Goal: Entertainment & Leisure: Consume media (video, audio)

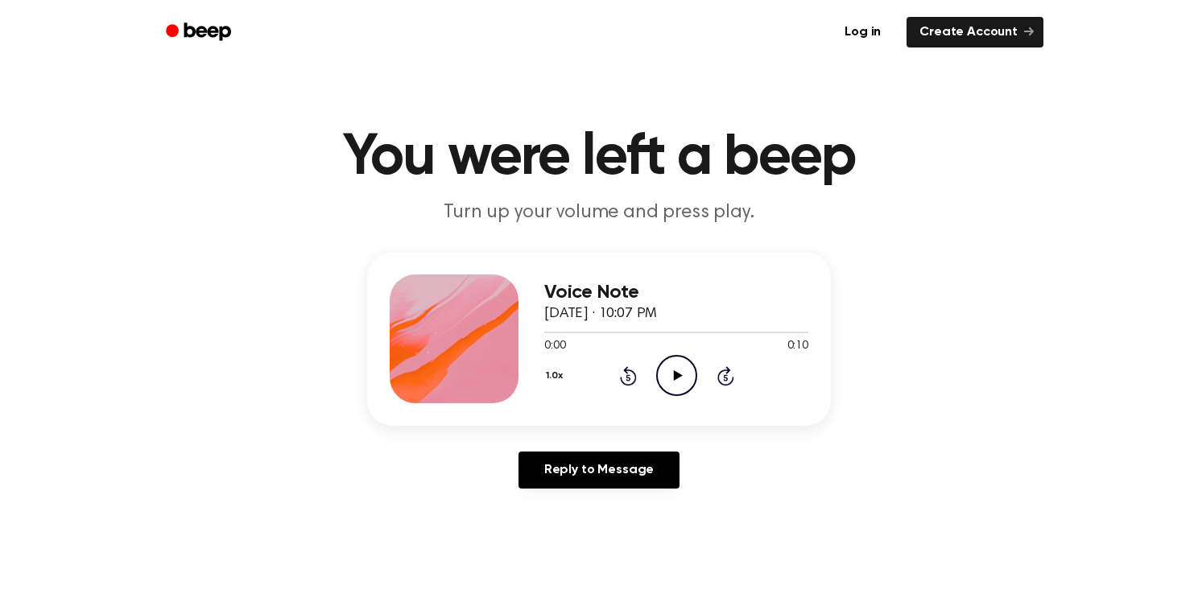
click at [679, 385] on icon "Play Audio" at bounding box center [676, 375] width 41 height 41
click at [685, 370] on icon "Play Audio" at bounding box center [676, 375] width 41 height 41
click at [676, 383] on icon "Play Audio" at bounding box center [676, 375] width 41 height 41
click at [631, 369] on icon "Rewind 5 seconds" at bounding box center [628, 376] width 18 height 21
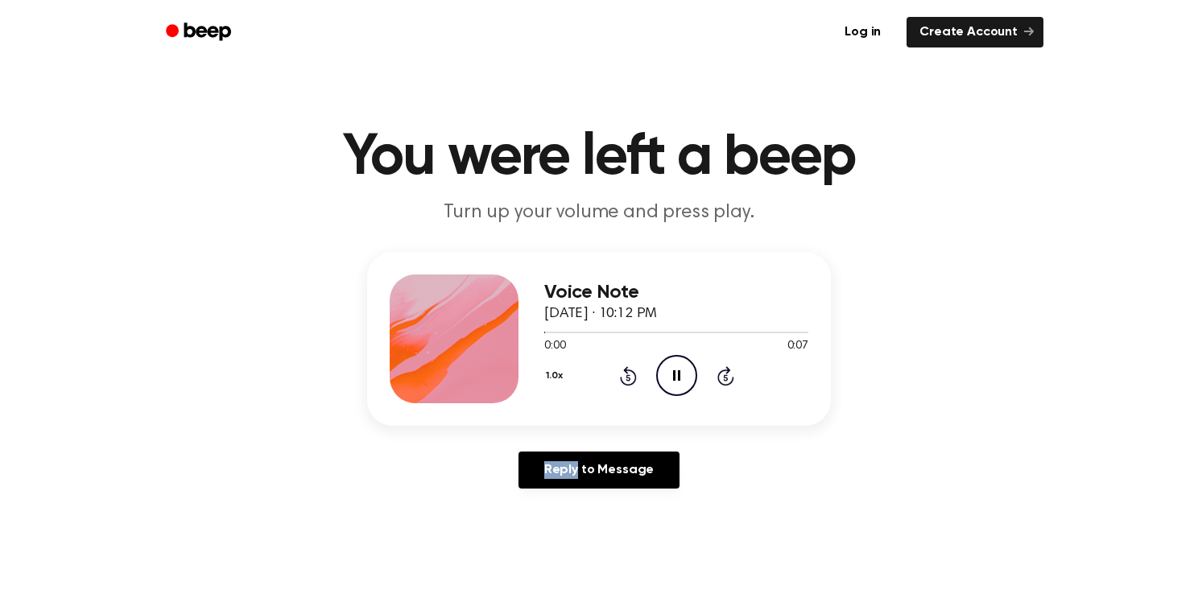
click at [631, 369] on icon "Rewind 5 seconds" at bounding box center [628, 376] width 18 height 21
click at [668, 377] on icon "Play Audio" at bounding box center [676, 375] width 41 height 41
click at [672, 389] on icon "Play Audio" at bounding box center [676, 375] width 41 height 41
click at [688, 367] on icon "Play Audio" at bounding box center [676, 375] width 41 height 41
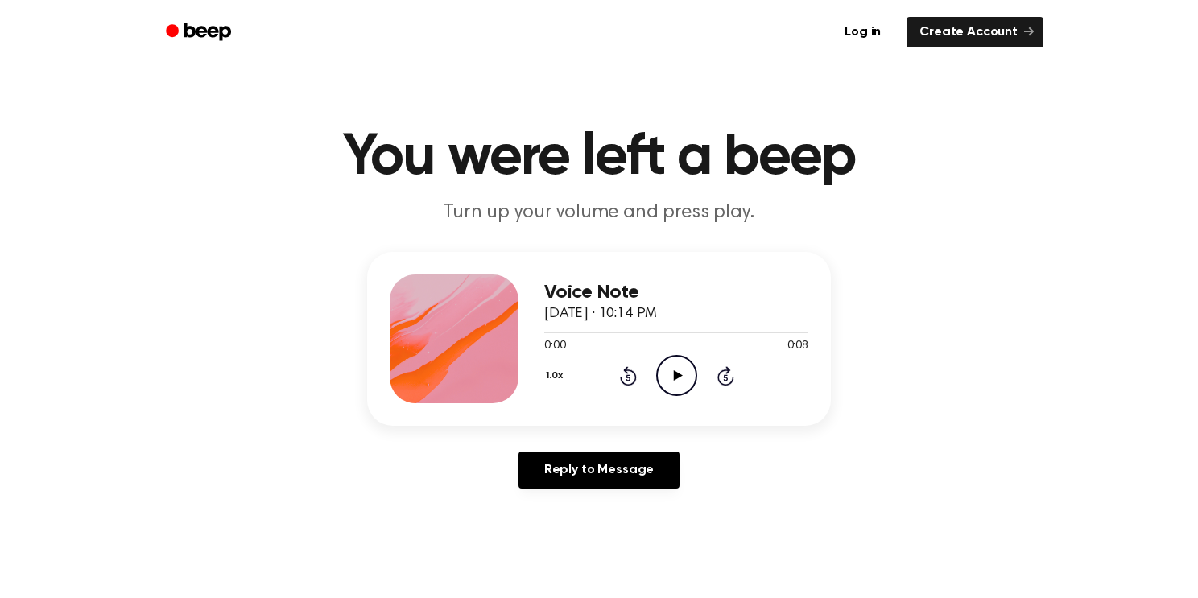
click at [679, 378] on icon at bounding box center [677, 375] width 9 height 10
click at [685, 367] on icon "Play Audio" at bounding box center [676, 375] width 41 height 41
click at [669, 383] on icon "Play Audio" at bounding box center [676, 375] width 41 height 41
click at [677, 359] on icon "Play Audio" at bounding box center [676, 375] width 41 height 41
click at [681, 387] on icon "Play Audio" at bounding box center [676, 375] width 41 height 41
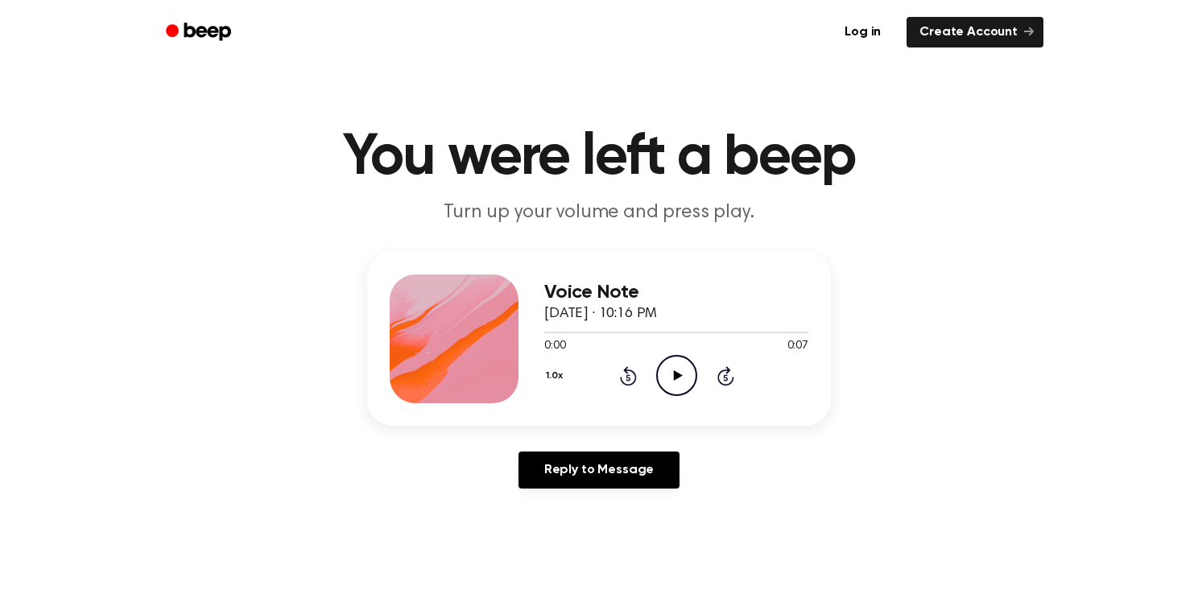
click at [687, 381] on icon "Play Audio" at bounding box center [676, 375] width 41 height 41
click at [672, 355] on icon "Play Audio" at bounding box center [676, 375] width 41 height 41
click at [666, 396] on div "Voice Note September 25, 2025 · 10:16 PM 0:10 0:10 Your browser does not suppor…" at bounding box center [676, 339] width 264 height 129
click at [666, 362] on icon "Play Audio" at bounding box center [676, 375] width 41 height 41
click at [662, 374] on icon "Play Audio" at bounding box center [676, 375] width 41 height 41
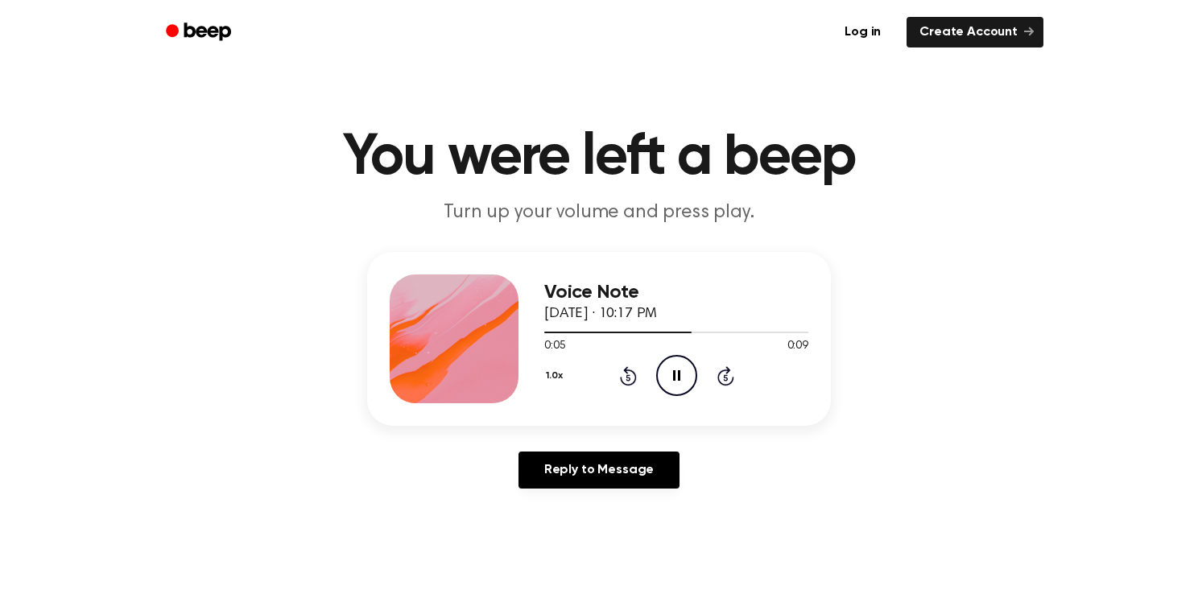
click at [627, 376] on icon at bounding box center [628, 377] width 4 height 6
click at [685, 359] on icon "Play Audio" at bounding box center [676, 375] width 41 height 41
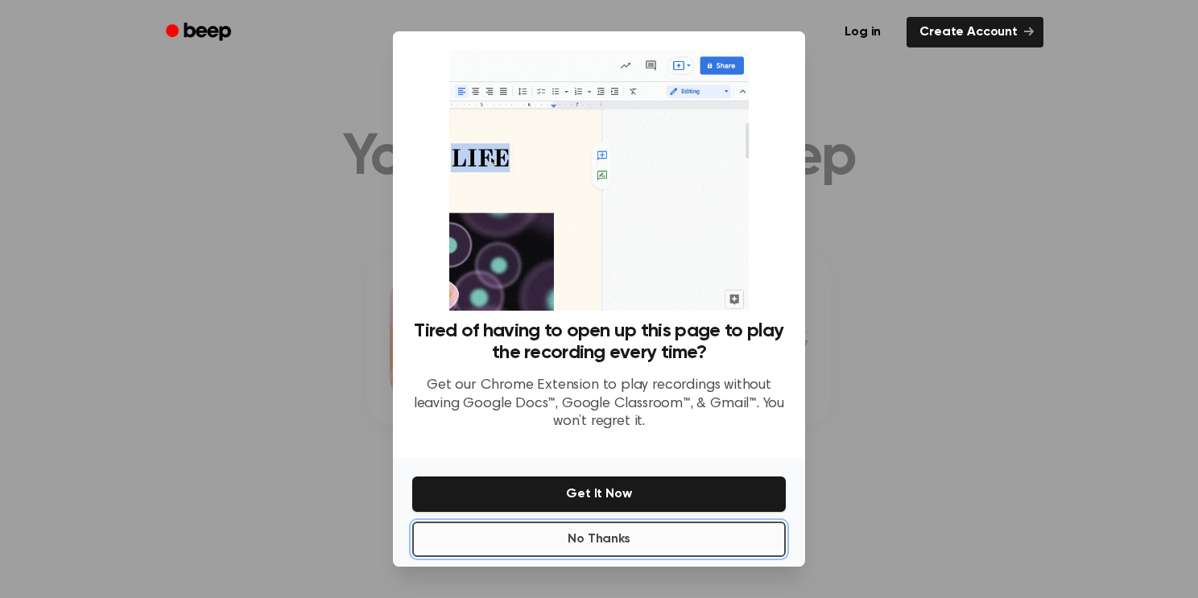
click at [734, 540] on button "No Thanks" at bounding box center [599, 539] width 374 height 35
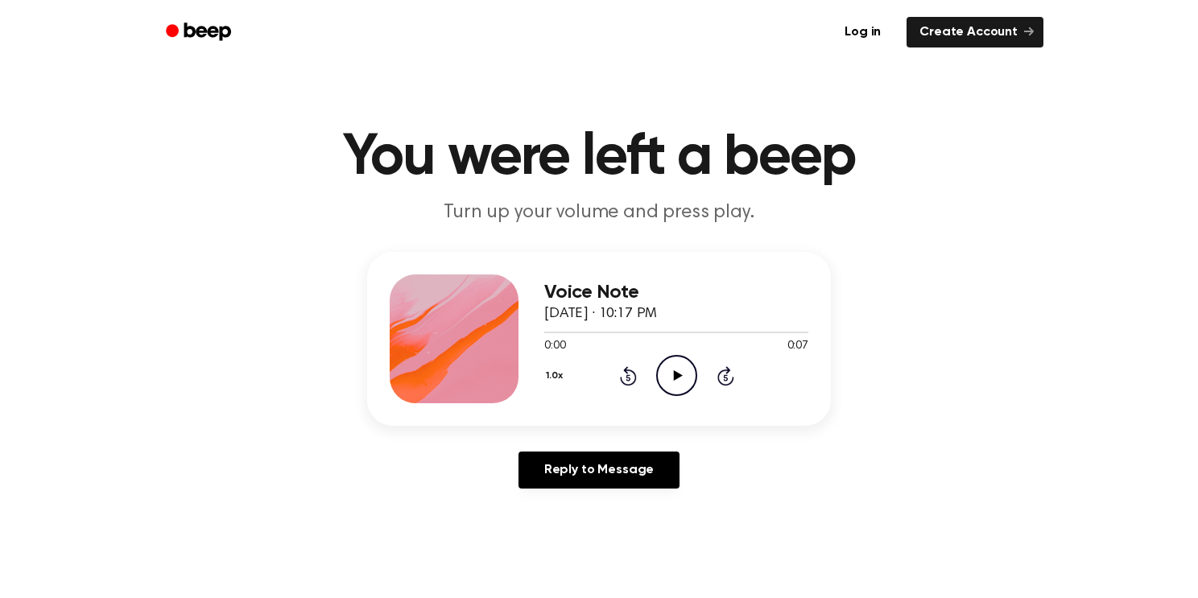
click at [676, 378] on icon at bounding box center [677, 375] width 9 height 10
click at [662, 363] on icon "Play Audio" at bounding box center [676, 375] width 41 height 41
click at [668, 387] on icon "Play Audio" at bounding box center [676, 375] width 41 height 41
click at [681, 350] on div "0:13 0:13" at bounding box center [676, 346] width 264 height 17
click at [676, 363] on icon "Play Audio" at bounding box center [676, 375] width 41 height 41
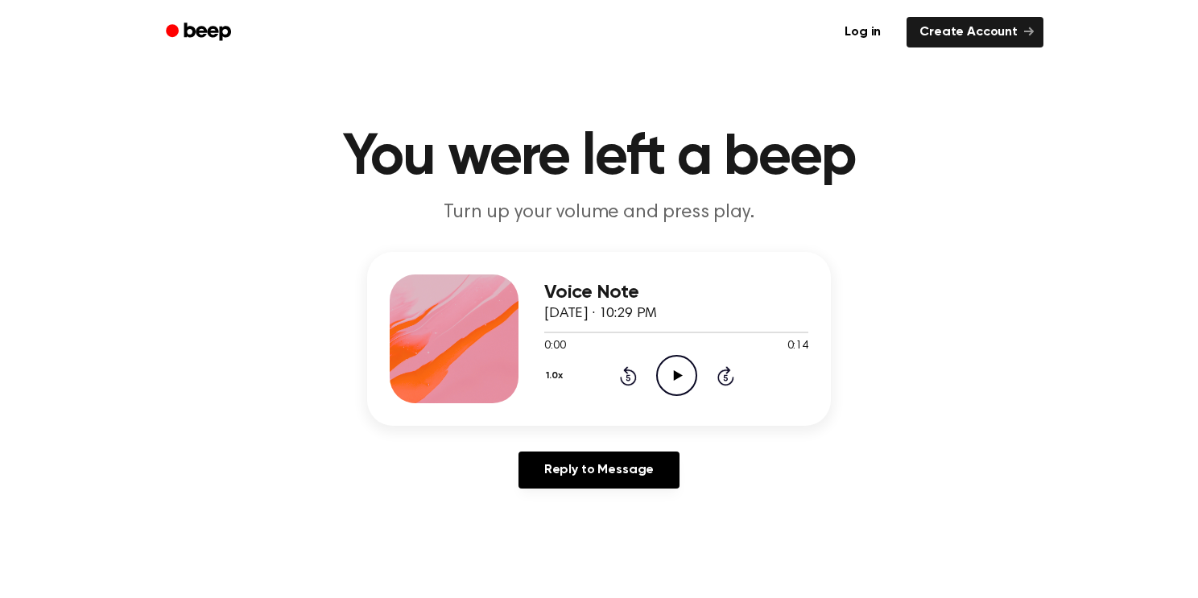
click at [687, 367] on icon "Play Audio" at bounding box center [676, 375] width 41 height 41
click at [674, 376] on icon at bounding box center [677, 375] width 9 height 10
click at [672, 377] on icon "Play Audio" at bounding box center [676, 375] width 41 height 41
